Goal: Transaction & Acquisition: Purchase product/service

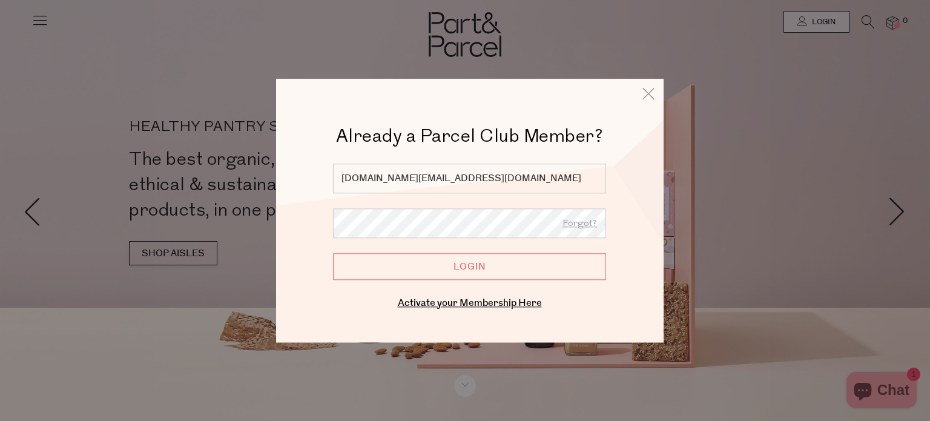
click at [371, 271] on input "Login" at bounding box center [469, 266] width 273 height 27
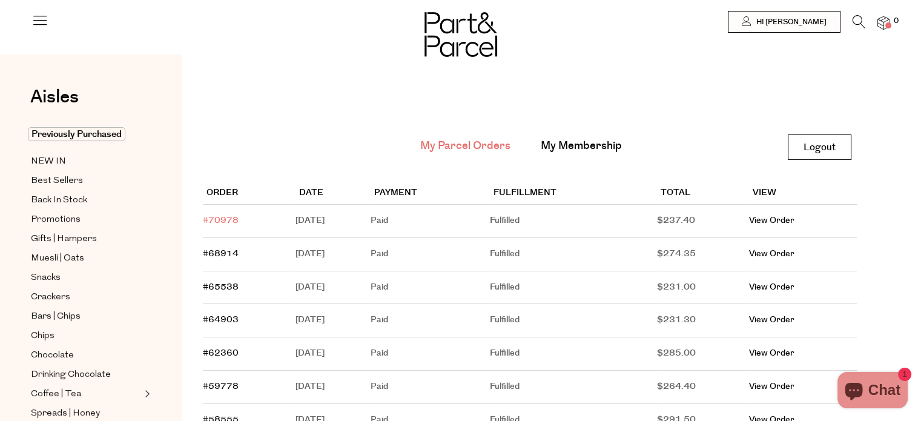
click at [215, 217] on link "#70978" at bounding box center [221, 220] width 36 height 12
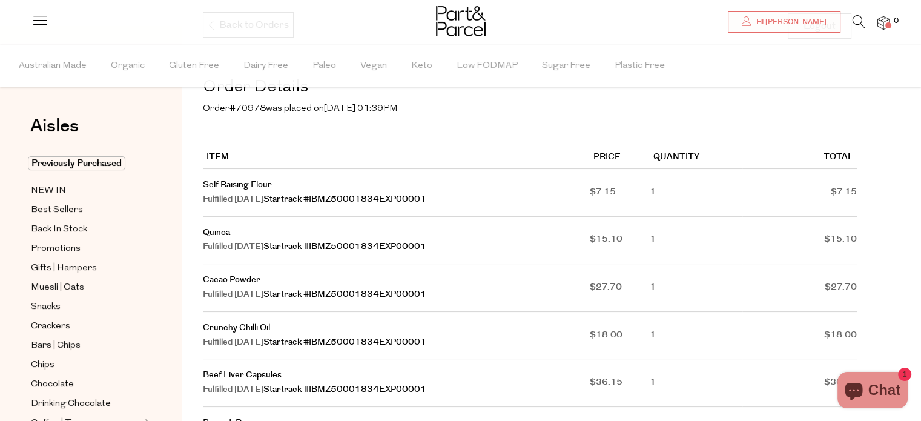
scroll to position [182, 0]
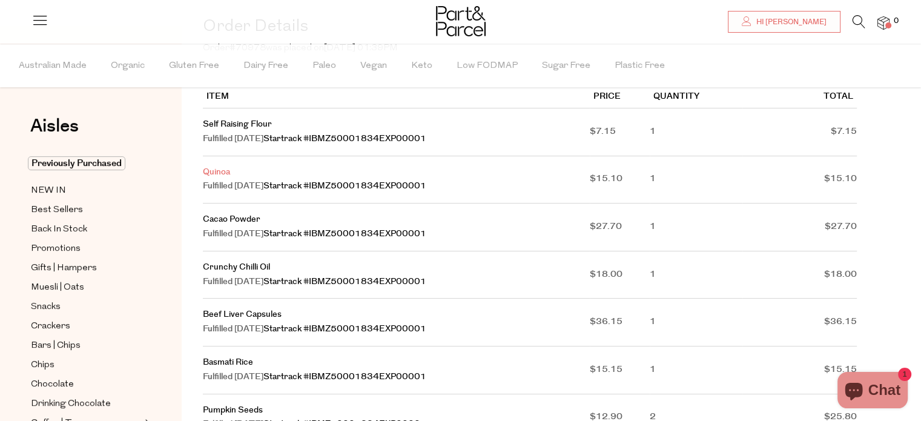
click at [219, 172] on link "Quinoa" at bounding box center [216, 172] width 27 height 12
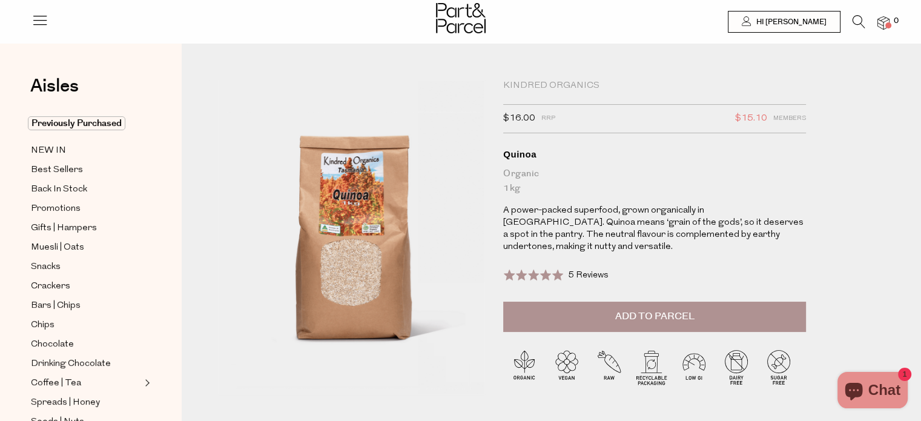
click at [615, 309] on span "Add to Parcel" at bounding box center [654, 316] width 79 height 14
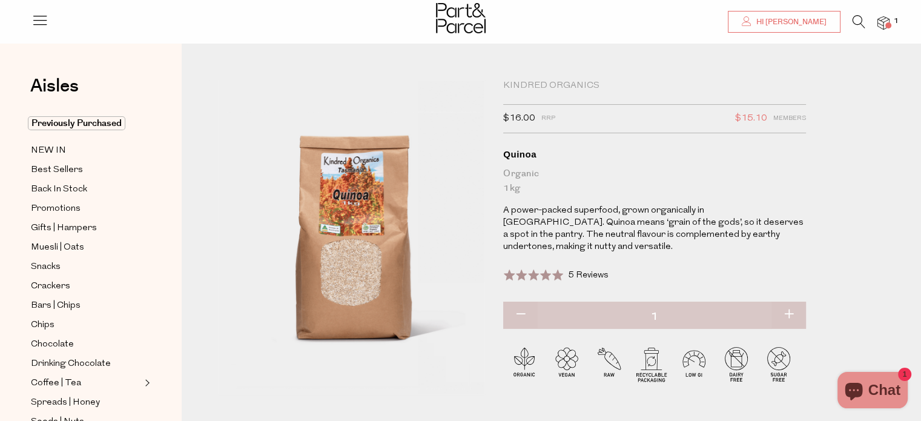
click at [782, 24] on link "Hi [PERSON_NAME]" at bounding box center [784, 22] width 113 height 22
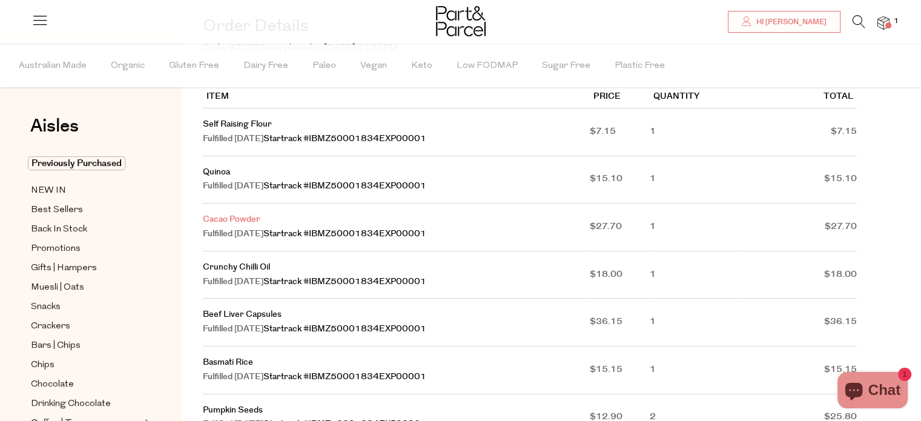
click at [221, 225] on link "Cacao Powder" at bounding box center [232, 219] width 58 height 12
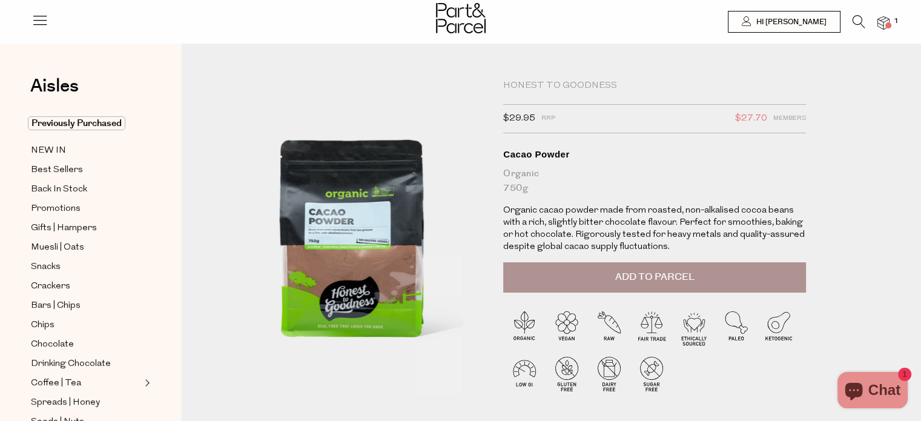
click at [603, 273] on button "Add to Parcel" at bounding box center [654, 277] width 303 height 30
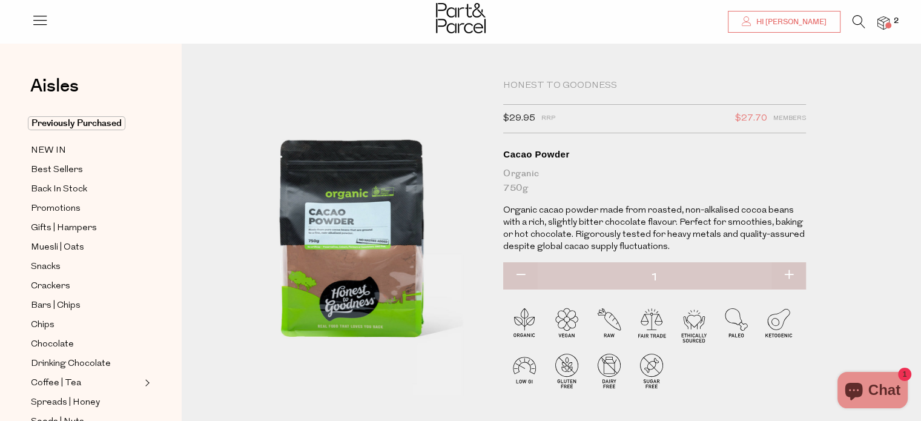
click at [751, 18] on icon at bounding box center [747, 21] width 10 height 10
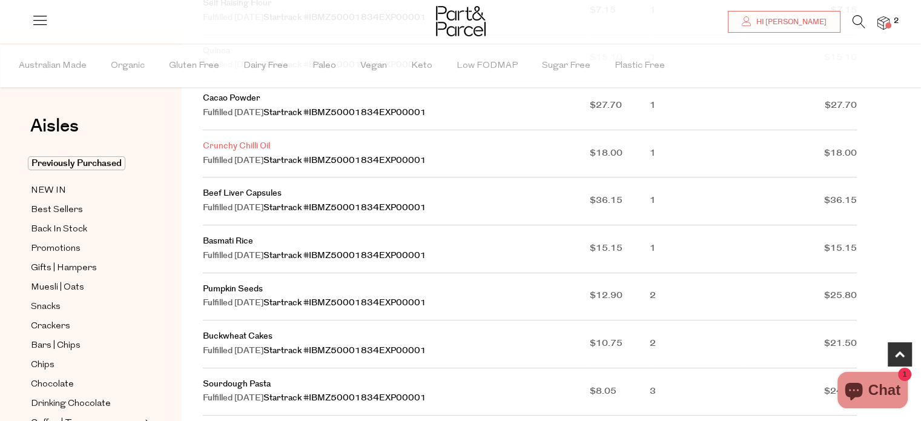
click at [228, 147] on link "Crunchy Chilli Oil" at bounding box center [236, 146] width 67 height 12
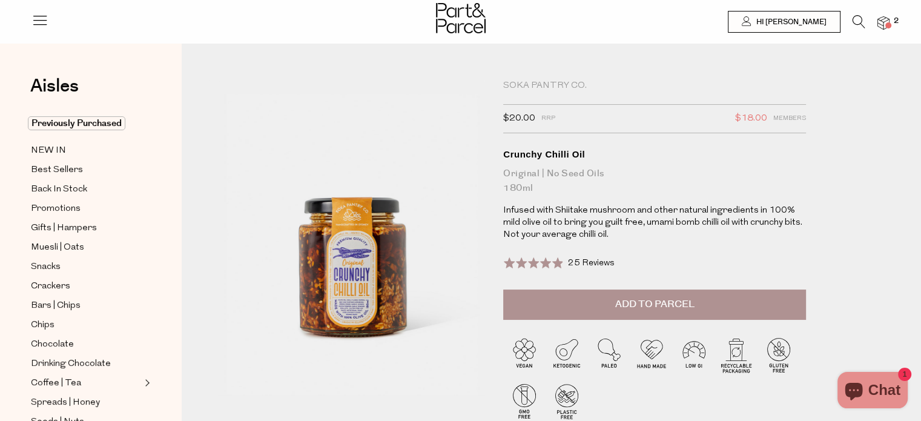
click at [627, 303] on span "Add to Parcel" at bounding box center [654, 304] width 79 height 14
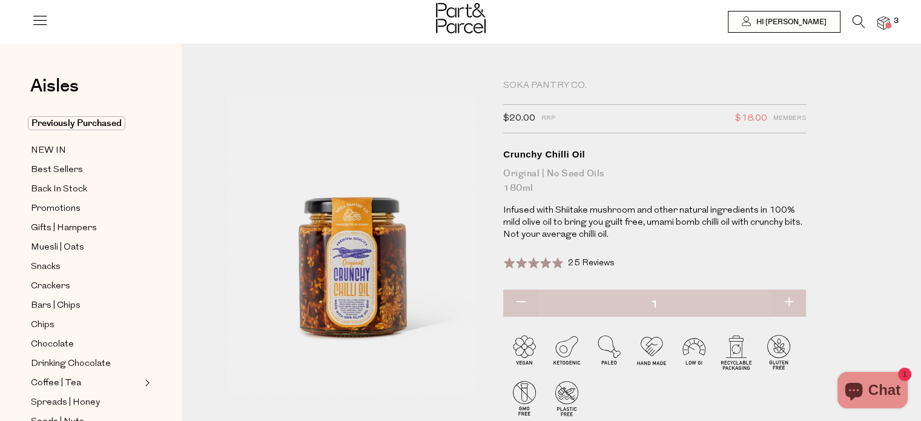
click at [787, 299] on button "button" at bounding box center [788, 302] width 35 height 27
type input "2"
click at [790, 24] on span "Hi [PERSON_NAME]" at bounding box center [789, 22] width 73 height 10
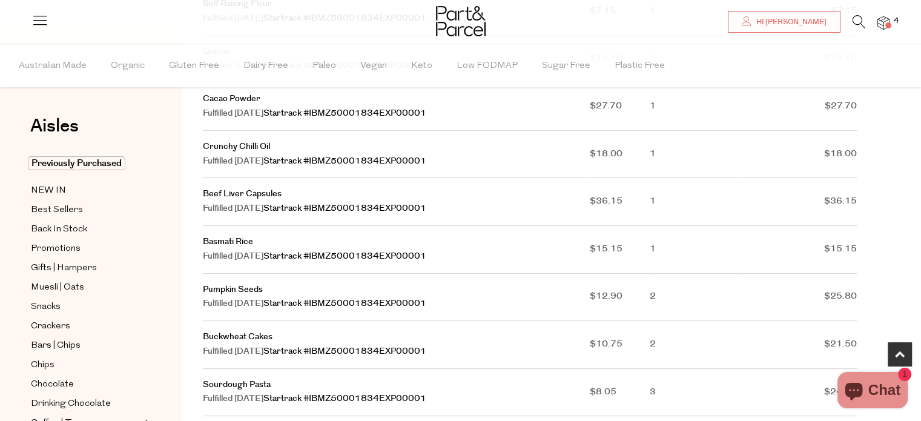
scroll to position [303, 0]
click at [242, 194] on link "Beef Liver Capsules" at bounding box center [242, 193] width 79 height 12
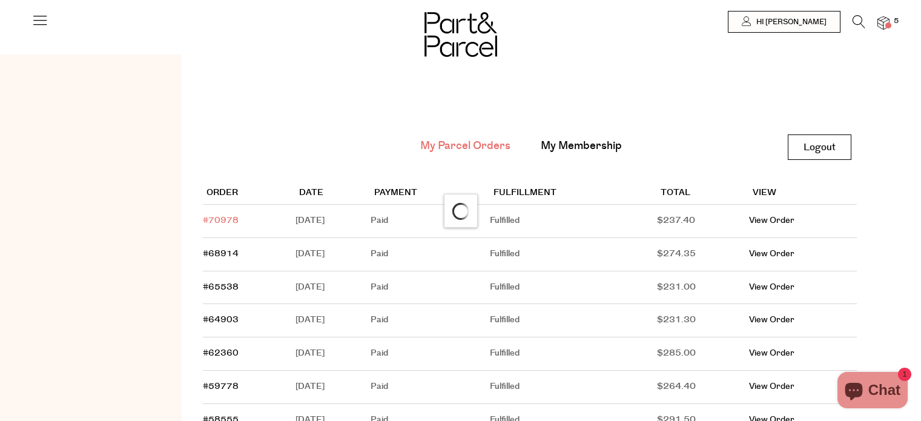
click at [220, 220] on link "#70978" at bounding box center [221, 220] width 36 height 12
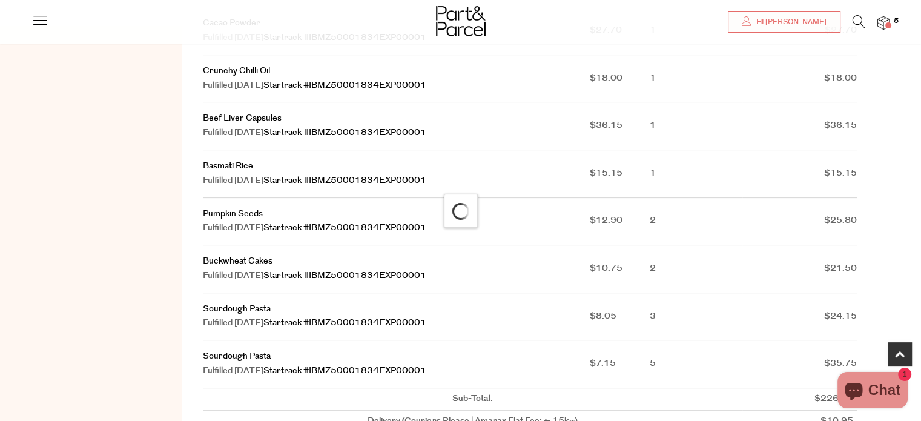
scroll to position [424, 0]
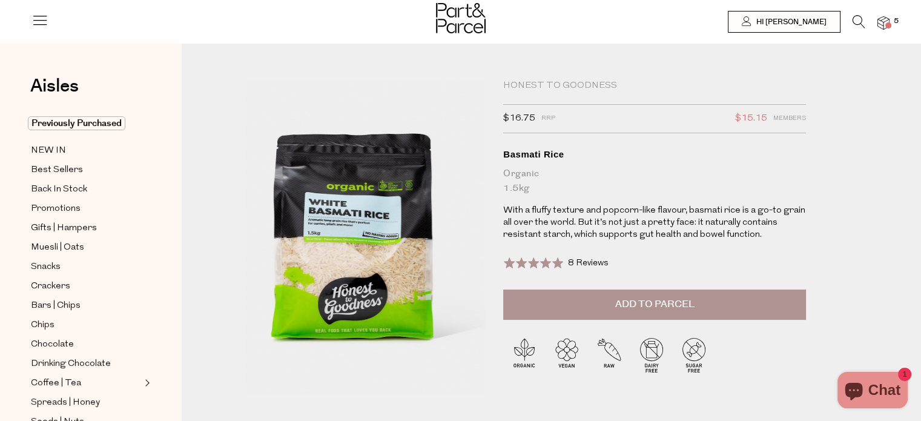
click at [650, 302] on span "Add to Parcel" at bounding box center [654, 304] width 79 height 14
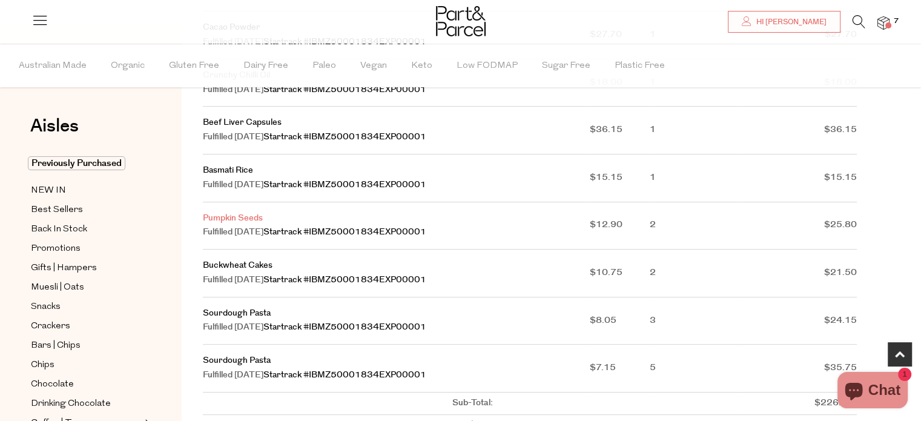
scroll to position [484, 0]
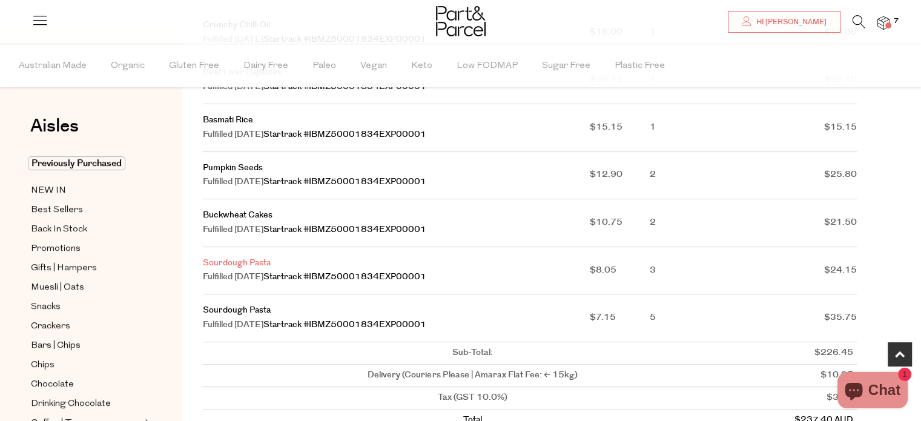
click at [236, 268] on link "Sourdough Pasta" at bounding box center [237, 263] width 68 height 12
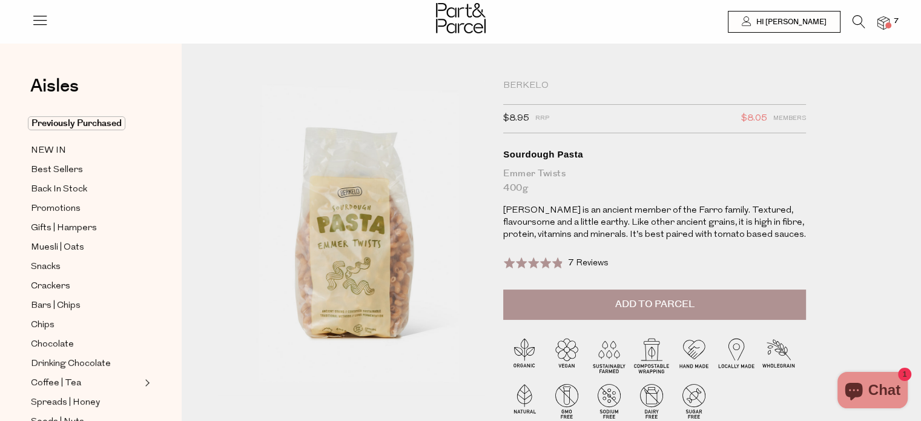
click at [636, 299] on span "Add to Parcel" at bounding box center [654, 304] width 79 height 14
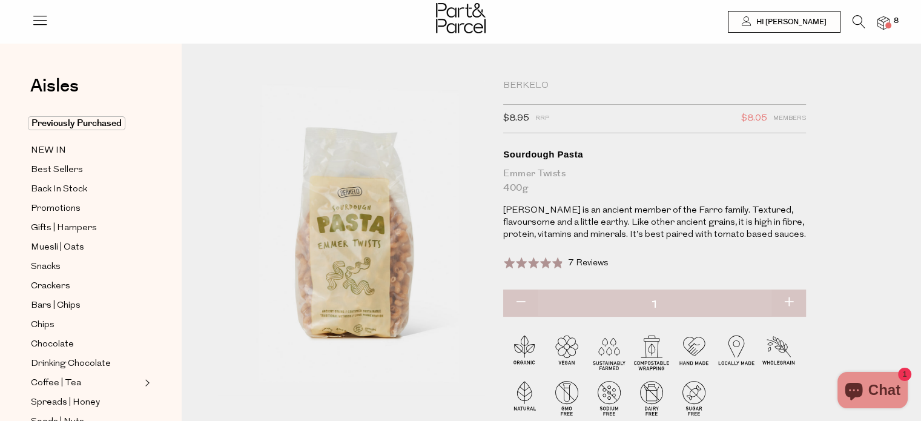
click at [790, 299] on button "button" at bounding box center [788, 302] width 35 height 27
type input "2"
click at [790, 299] on button "button" at bounding box center [788, 302] width 35 height 27
type input "3"
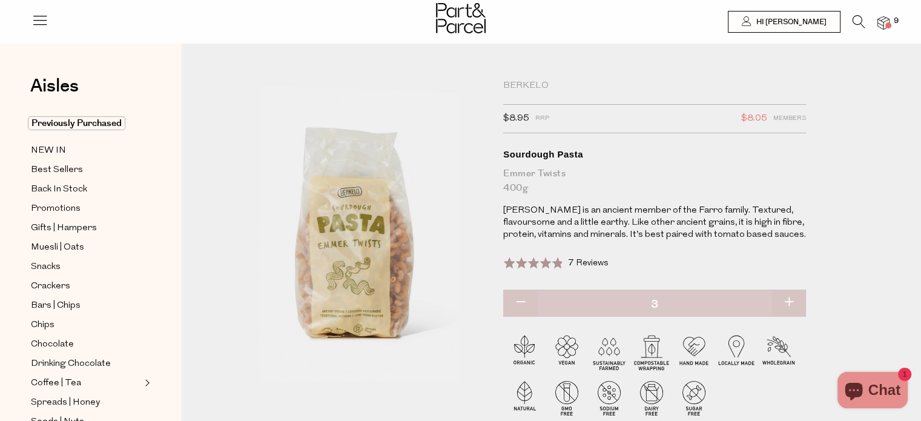
type input "3"
click at [787, 21] on span "Hi [PERSON_NAME]" at bounding box center [789, 22] width 73 height 10
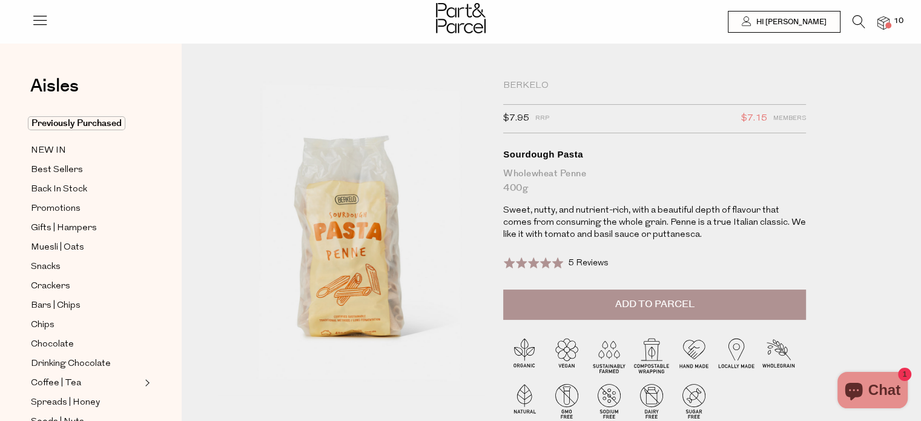
click at [653, 302] on span "Add to Parcel" at bounding box center [654, 304] width 79 height 14
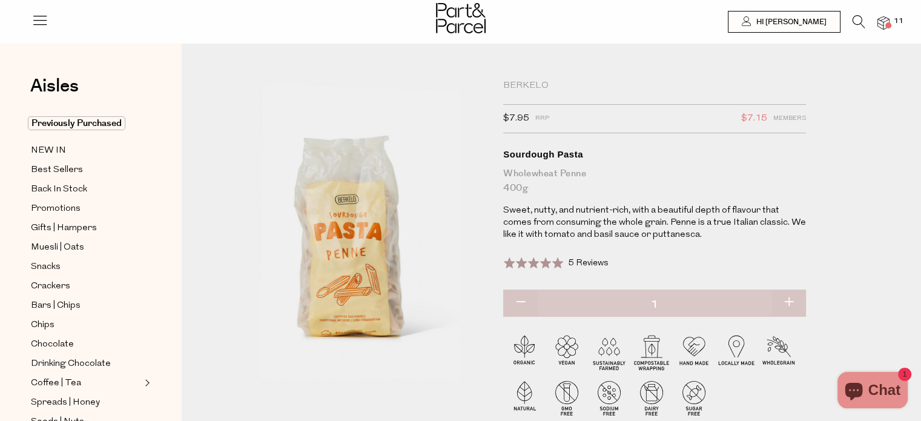
click at [793, 302] on button "button" at bounding box center [788, 302] width 35 height 27
type input "2"
click at [787, 301] on button "button" at bounding box center [788, 302] width 35 height 27
type input "3"
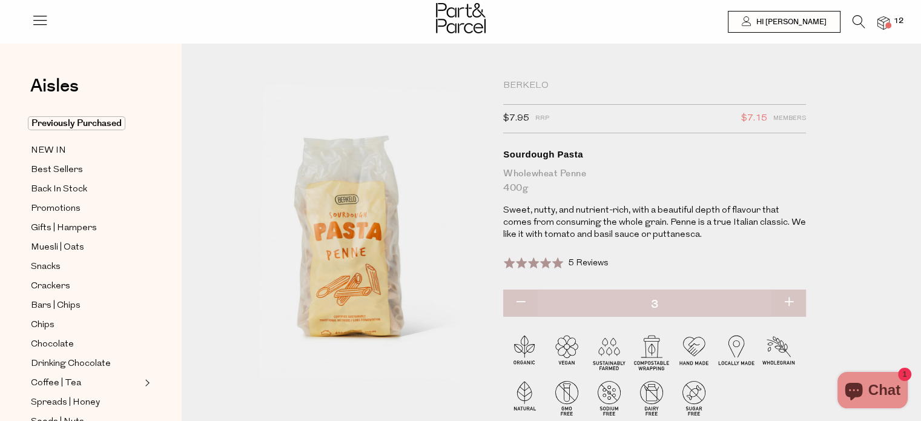
type input "3"
click at [787, 301] on button "button" at bounding box center [788, 302] width 35 height 27
type input "4"
click at [751, 21] on icon at bounding box center [747, 21] width 10 height 10
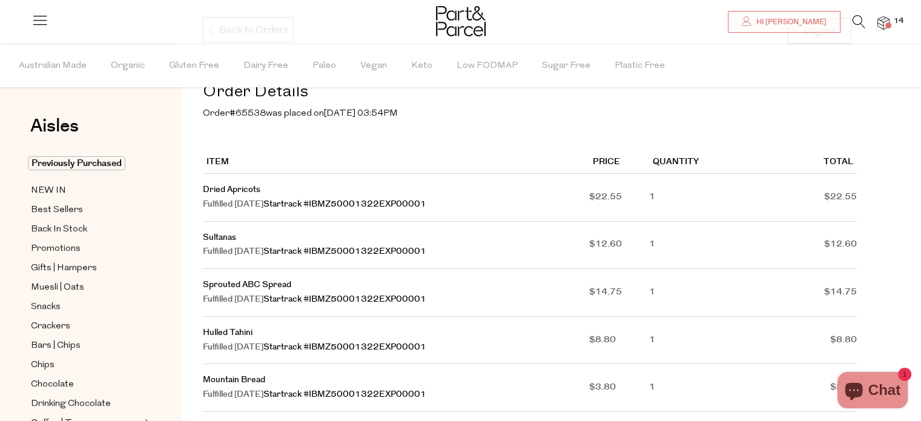
scroll to position [121, 0]
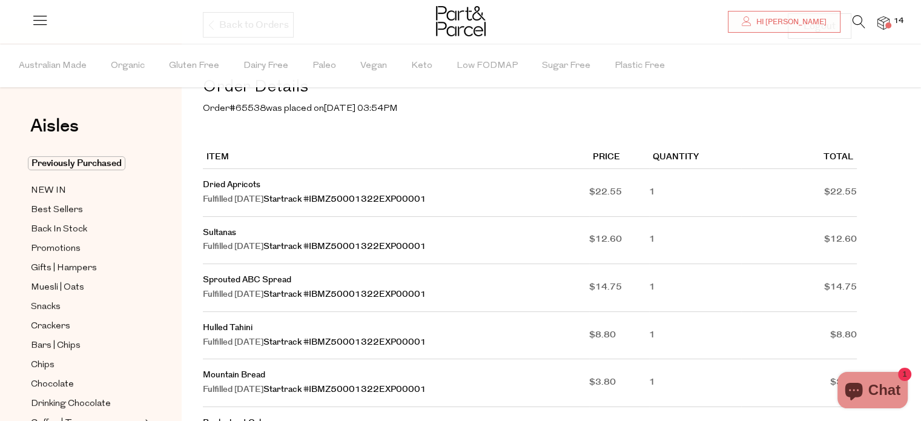
click at [886, 19] on img at bounding box center [883, 23] width 12 height 14
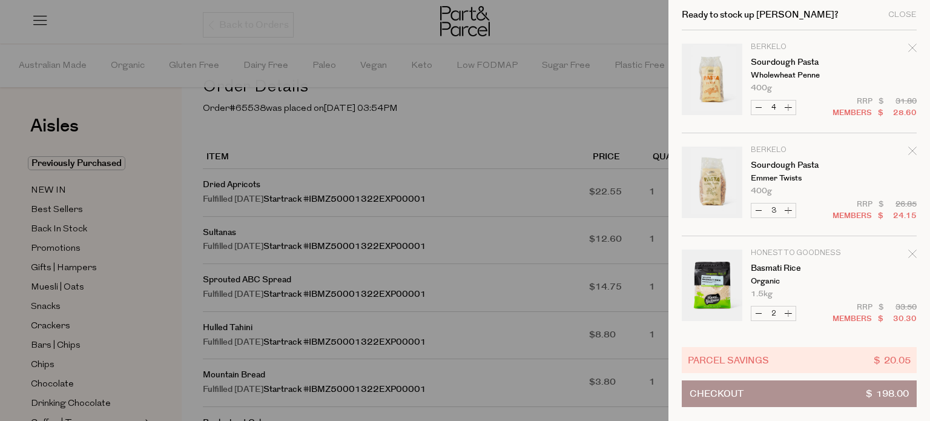
click at [600, 26] on div at bounding box center [465, 210] width 930 height 421
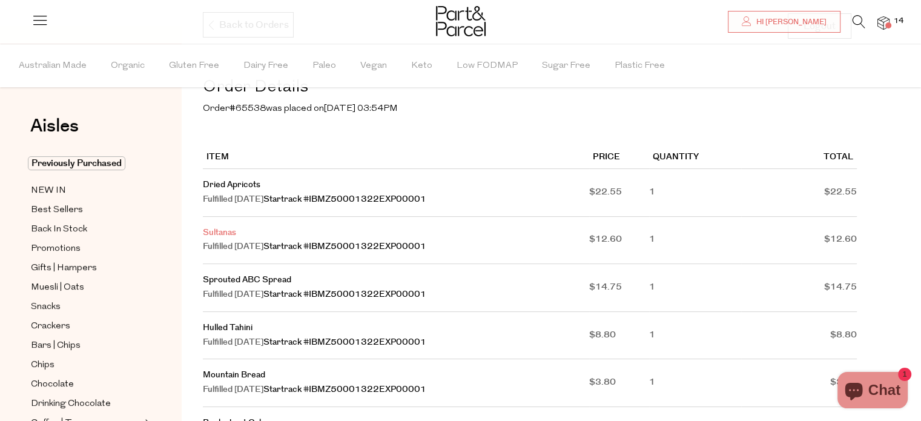
click at [223, 234] on link "Sultanas" at bounding box center [219, 232] width 33 height 12
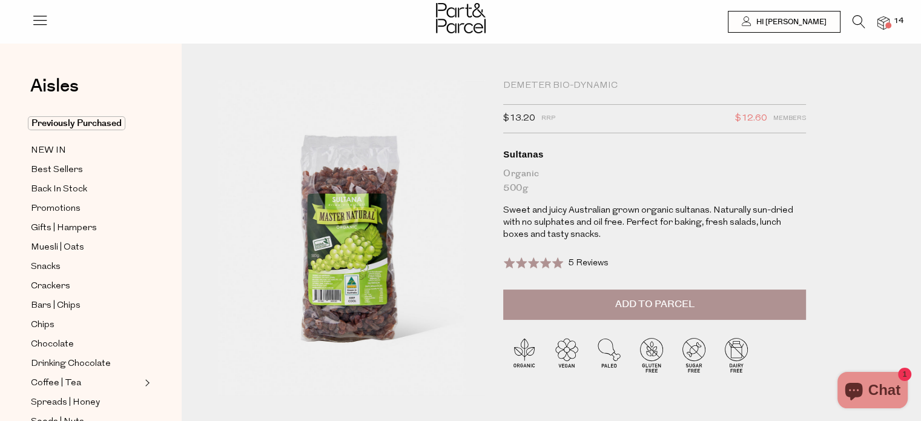
click at [642, 304] on span "Add to Parcel" at bounding box center [654, 304] width 79 height 14
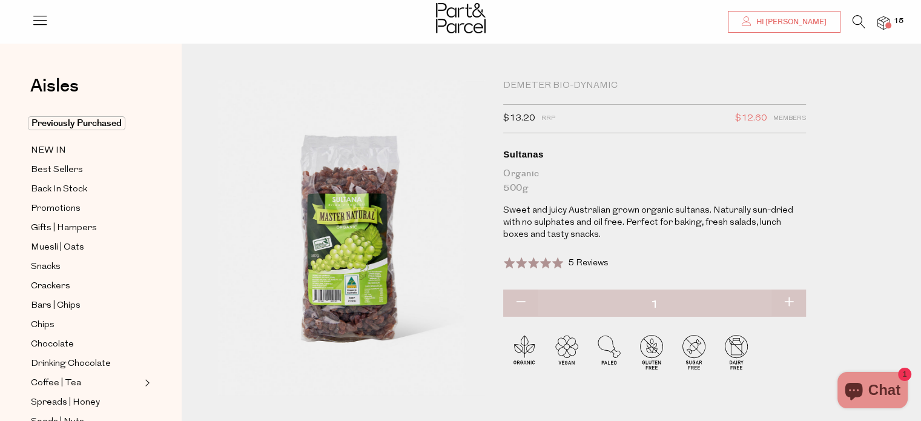
click at [787, 17] on span "Hi [PERSON_NAME]" at bounding box center [789, 22] width 73 height 10
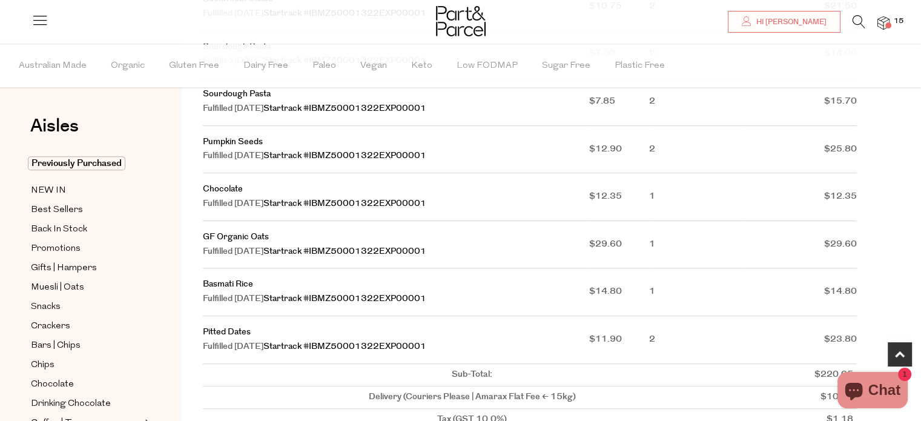
scroll to position [605, 0]
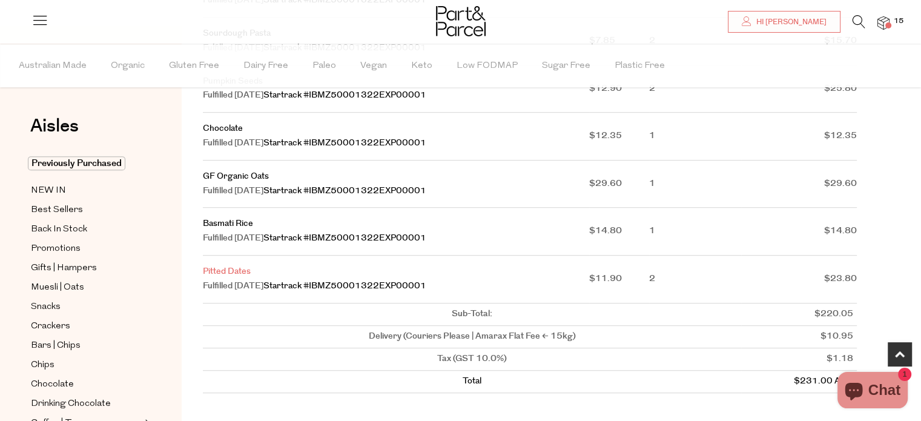
click at [225, 277] on link "Pitted Dates" at bounding box center [227, 271] width 48 height 12
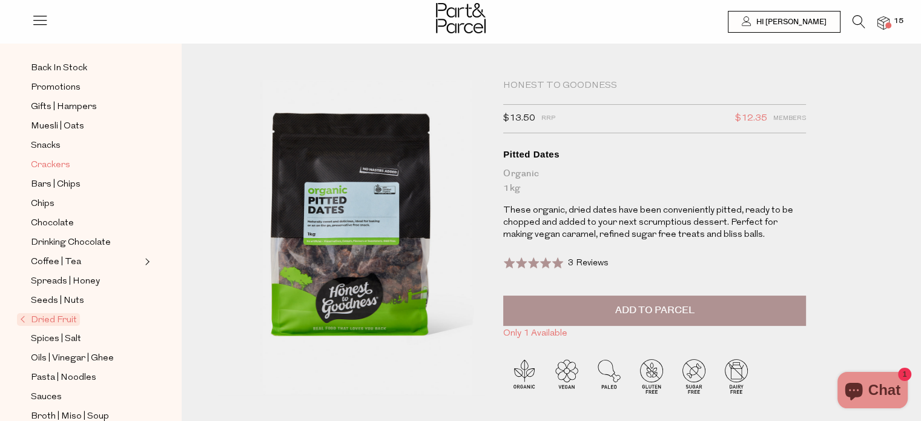
scroll to position [182, 0]
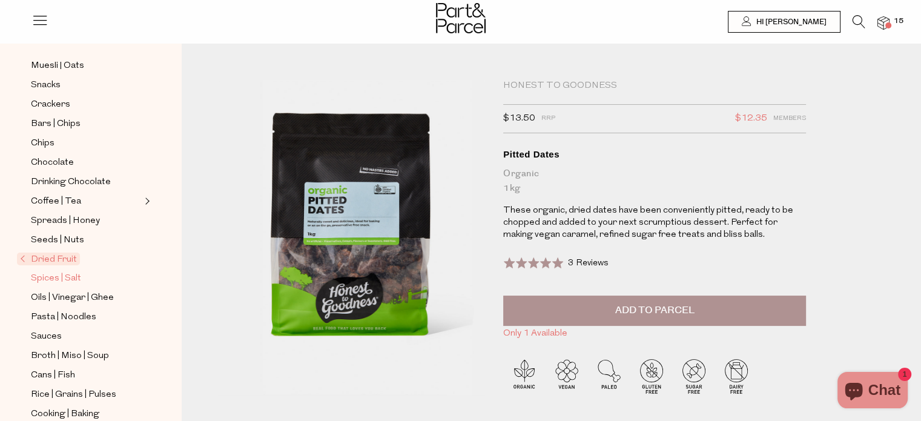
click at [53, 275] on span "Spices | Salt" at bounding box center [56, 278] width 50 height 15
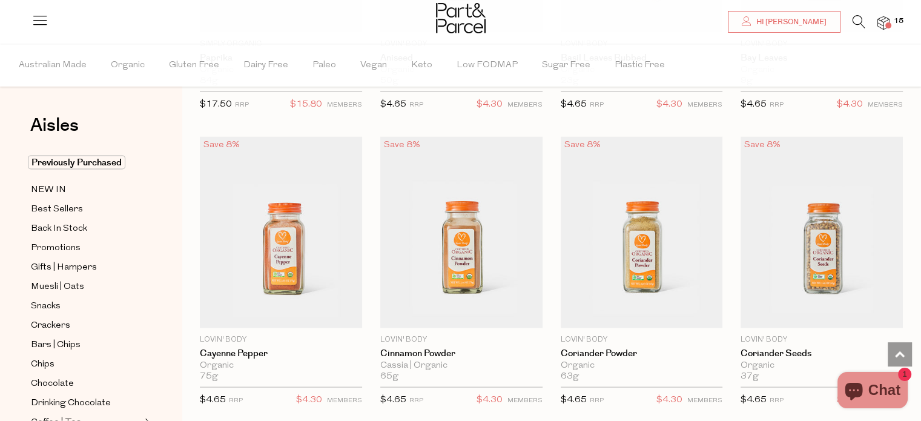
scroll to position [2422, 0]
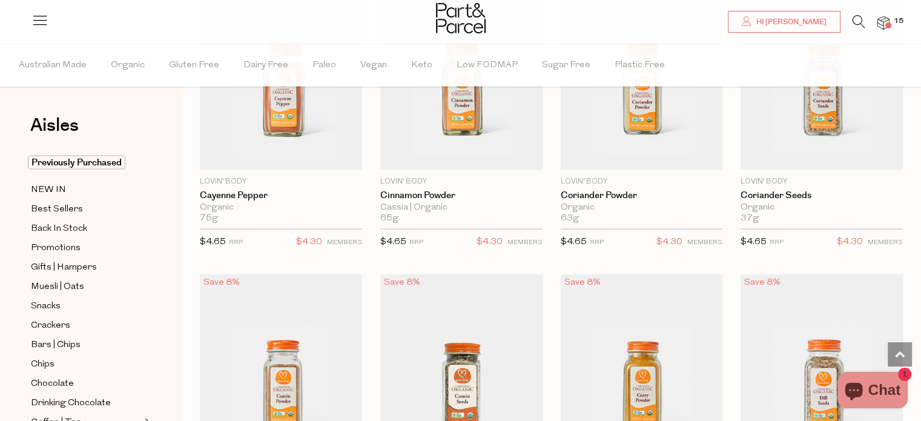
scroll to position [2543, 0]
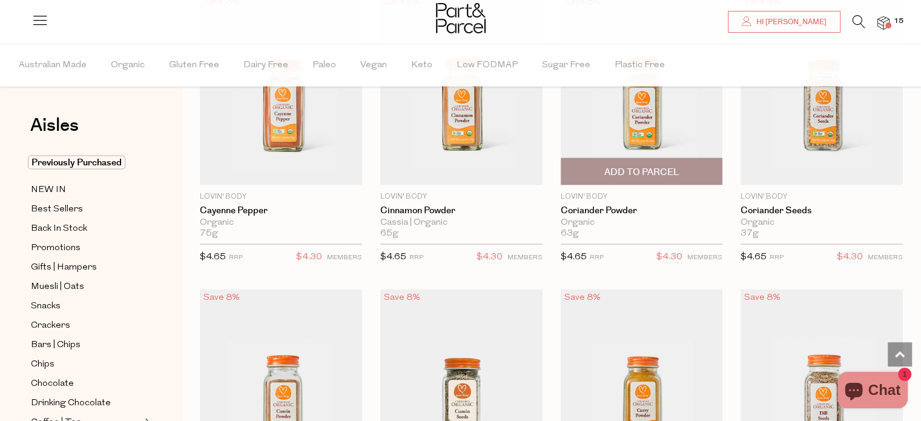
click at [625, 166] on span "Add To Parcel" at bounding box center [641, 172] width 75 height 13
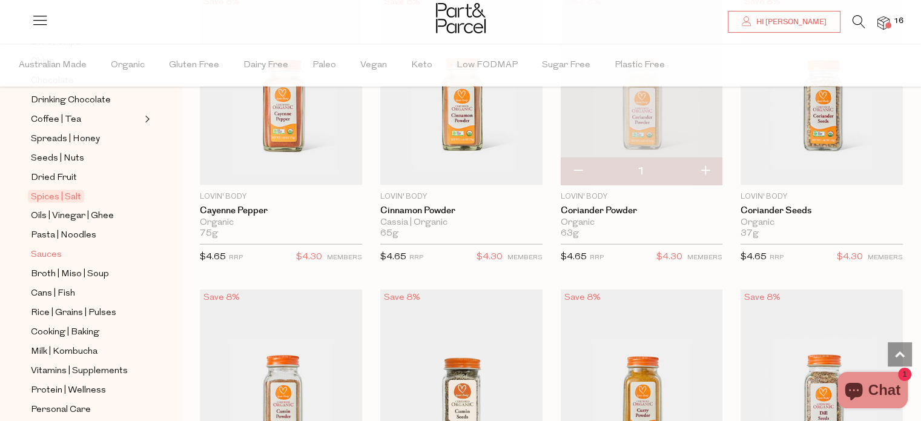
scroll to position [363, 0]
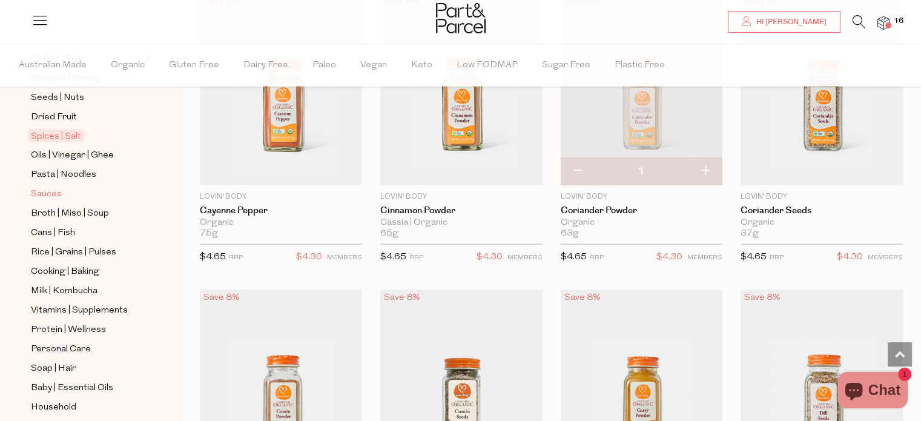
click at [50, 193] on span "Sauces" at bounding box center [46, 194] width 31 height 15
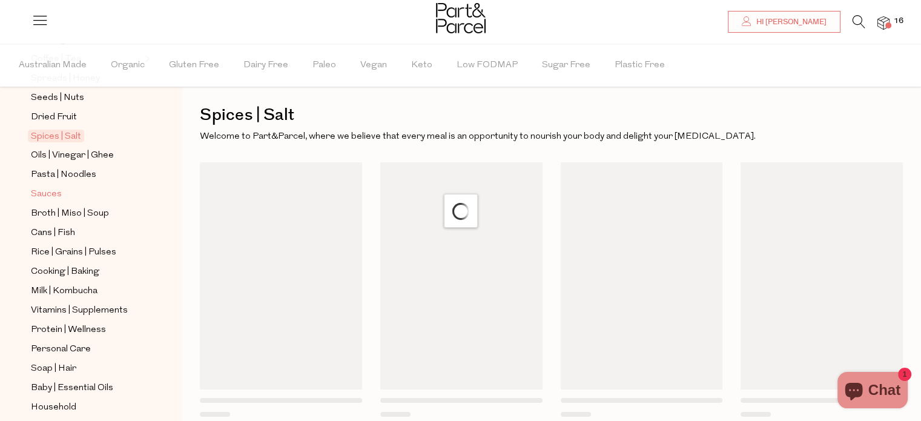
scroll to position [7, 0]
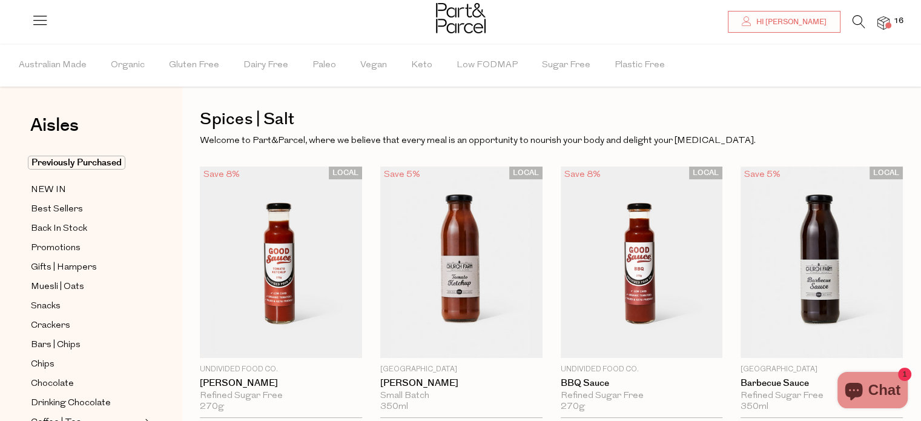
type input "2"
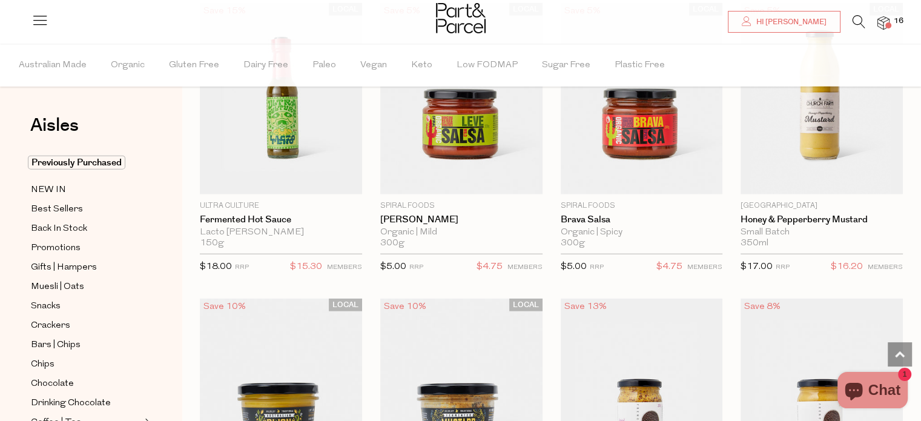
scroll to position [2731, 0]
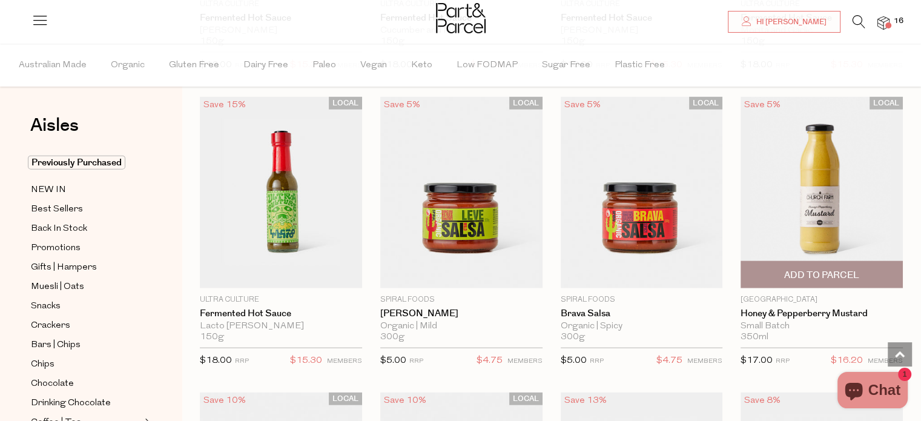
click at [828, 271] on span "Add To Parcel" at bounding box center [821, 275] width 75 height 13
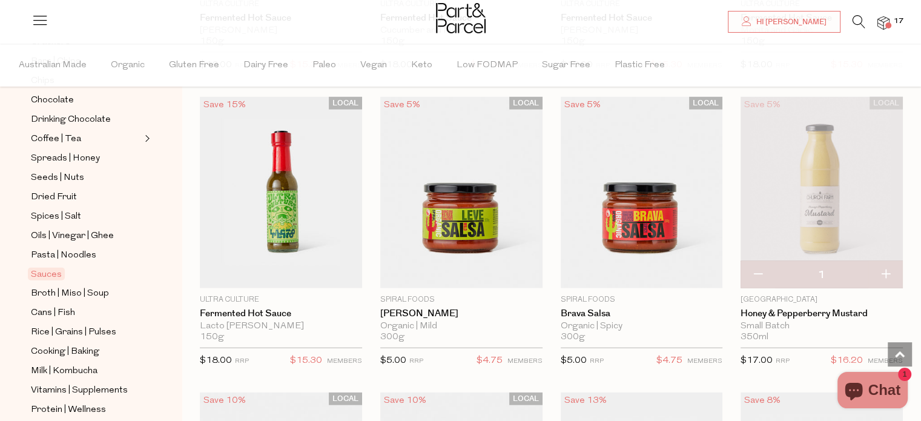
scroll to position [303, 0]
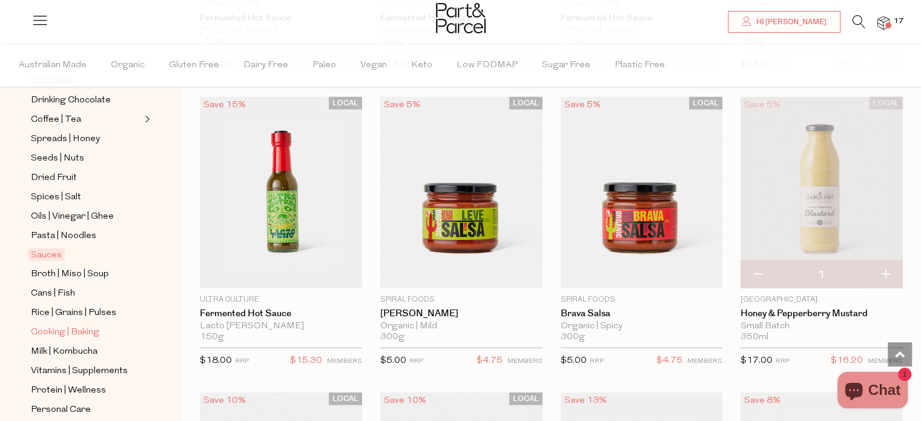
click at [53, 329] on span "Cooking | Baking" at bounding box center [65, 332] width 68 height 15
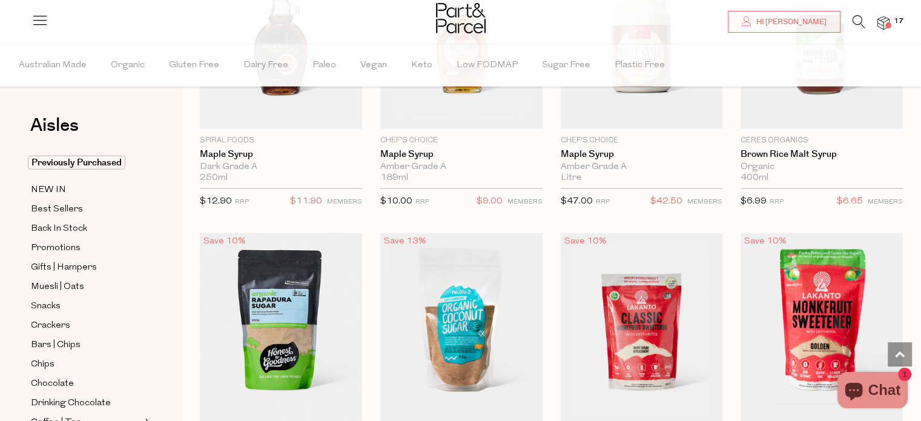
scroll to position [3027, 0]
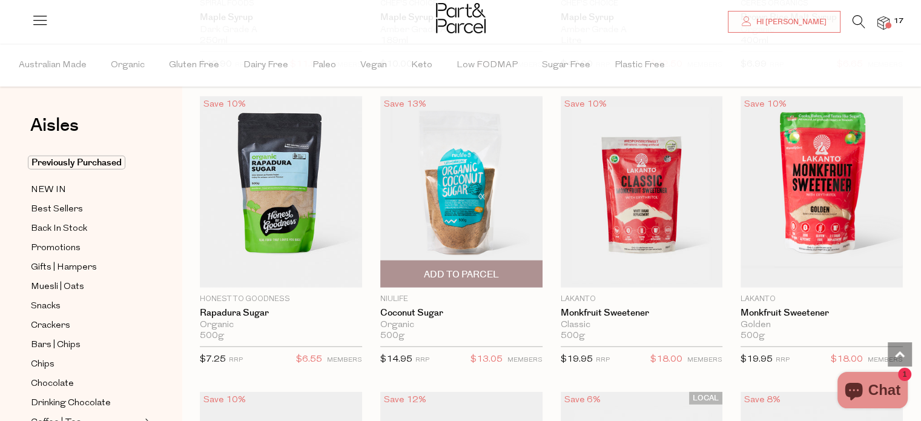
click at [438, 268] on span "Add To Parcel" at bounding box center [461, 274] width 75 height 13
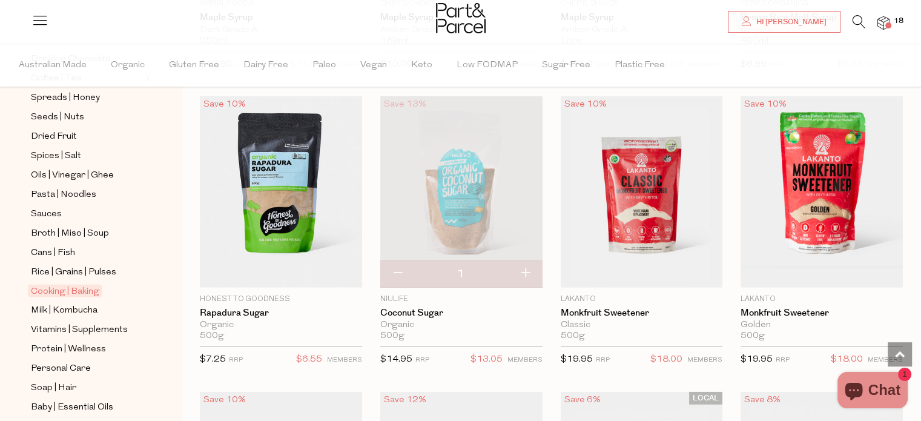
scroll to position [363, 0]
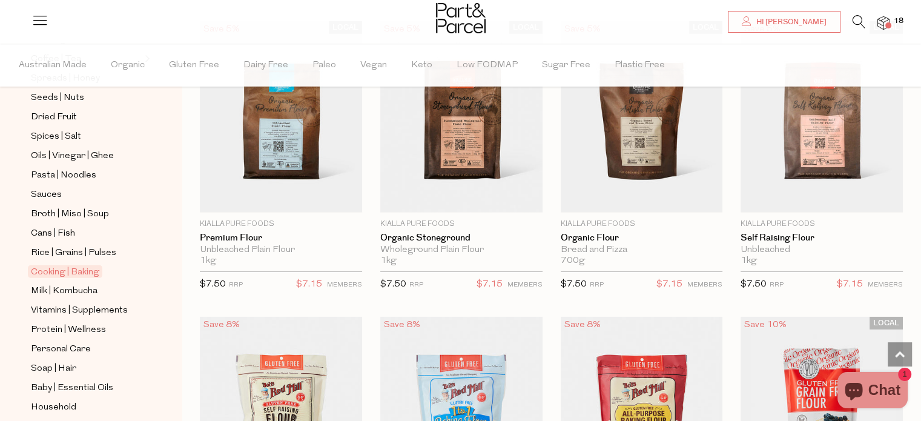
scroll to position [3633, 0]
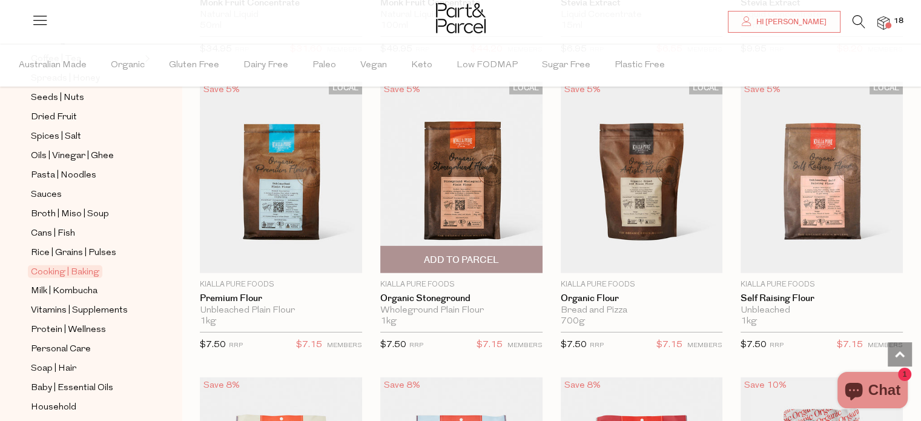
click at [437, 256] on span "Add To Parcel" at bounding box center [461, 260] width 75 height 13
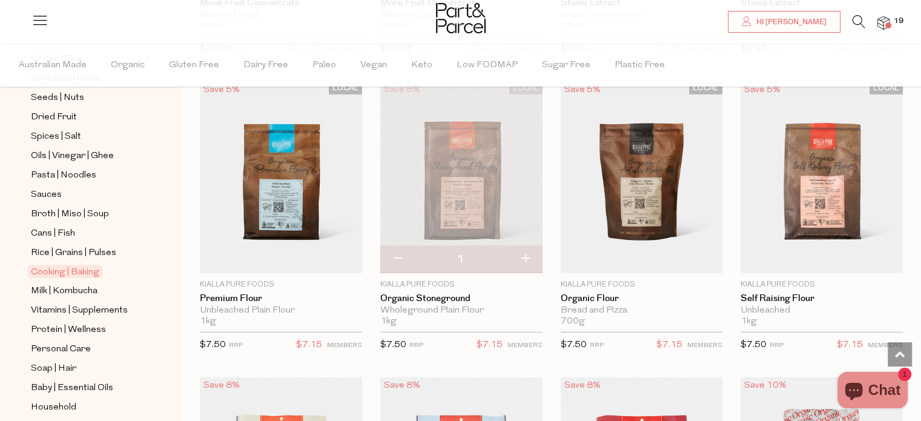
click at [891, 21] on span "19" at bounding box center [899, 21] width 16 height 11
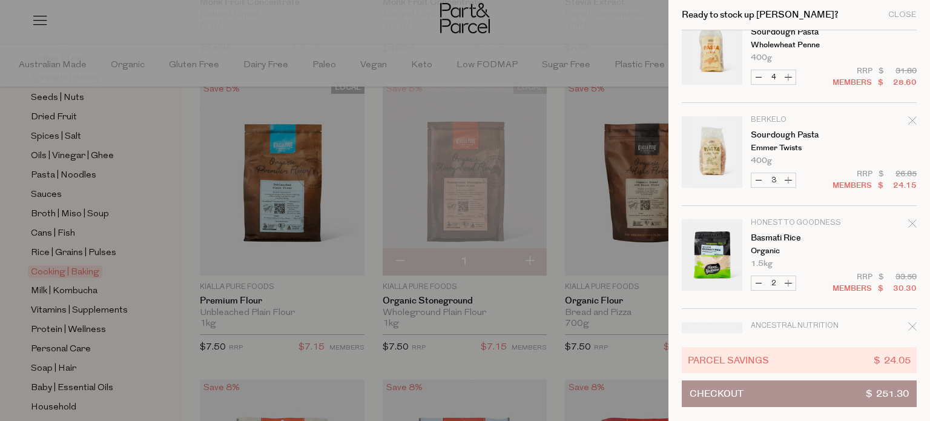
scroll to position [605, 0]
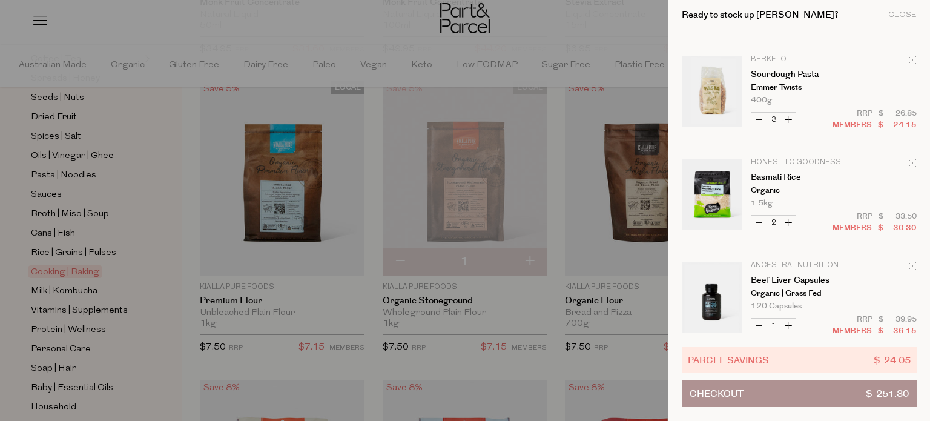
click at [756, 220] on button "Decrease Basmati Rice" at bounding box center [758, 223] width 15 height 14
type input "1"
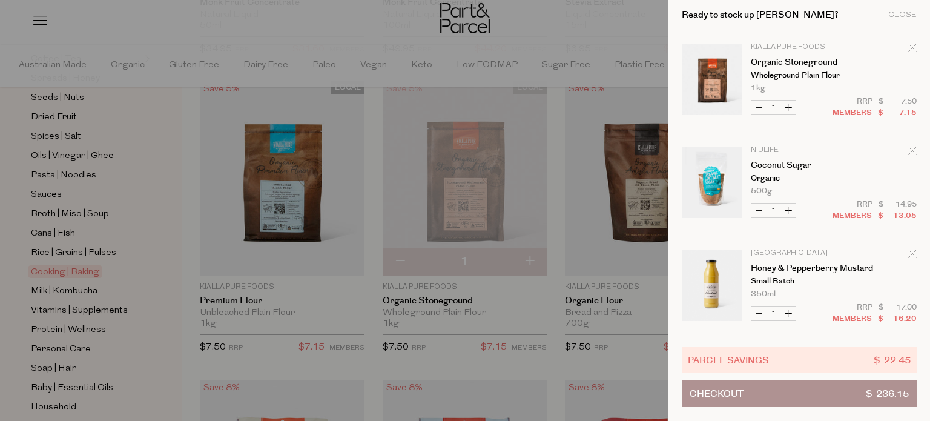
scroll to position [0, 0]
click at [827, 394] on button "Checkout $ 236.15" at bounding box center [799, 393] width 235 height 27
